Goal: Task Accomplishment & Management: Use online tool/utility

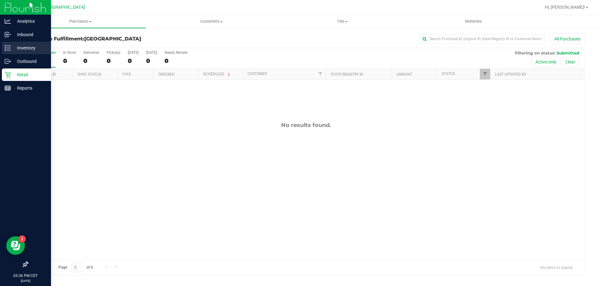
click at [26, 48] on p "Inventory" at bounding box center [29, 47] width 37 height 7
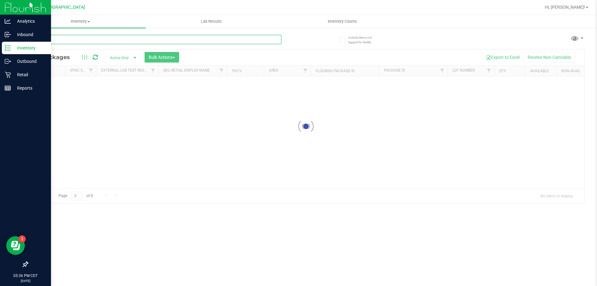
click at [119, 40] on input "text" at bounding box center [154, 39] width 254 height 9
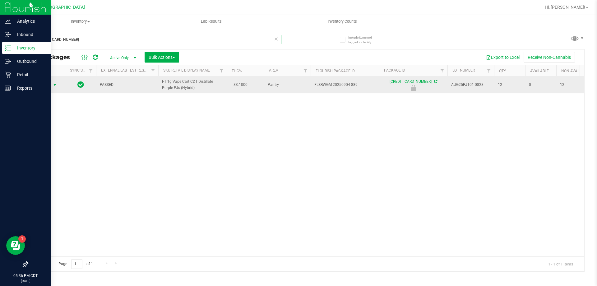
type input "[CREDIT_CARD_NUMBER]"
click at [52, 87] on span "select" at bounding box center [55, 85] width 8 height 9
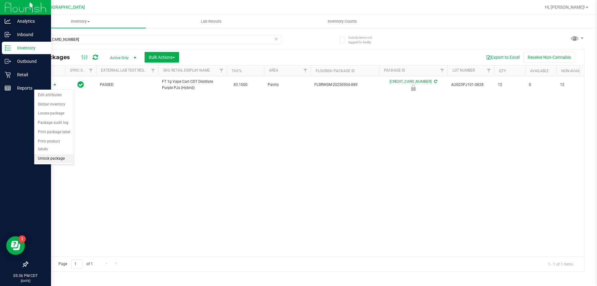
click at [49, 154] on li "Unlock package" at bounding box center [54, 158] width 40 height 9
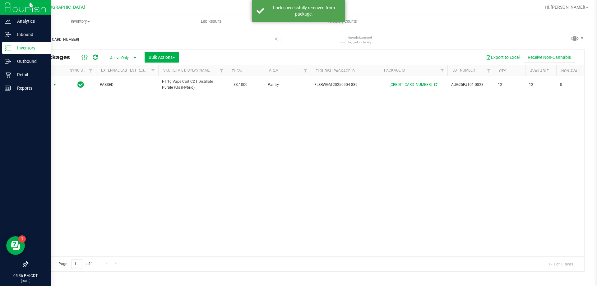
click at [55, 85] on span "select" at bounding box center [54, 84] width 5 height 5
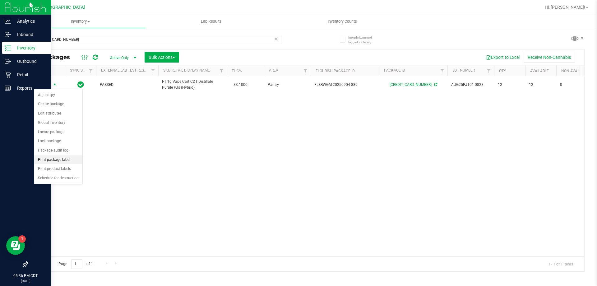
click at [60, 158] on li "Print package label" at bounding box center [58, 159] width 48 height 9
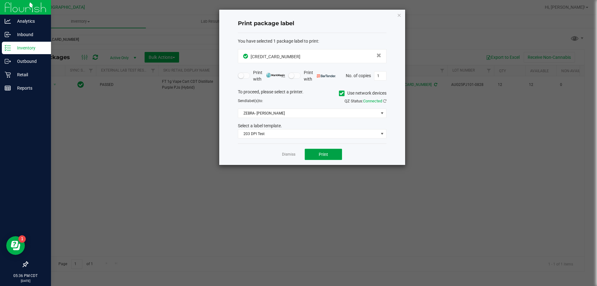
click at [318, 150] on button "Print" at bounding box center [323, 154] width 37 height 11
click at [291, 157] on link "Dismiss" at bounding box center [288, 154] width 13 height 5
